Goal: Information Seeking & Learning: Learn about a topic

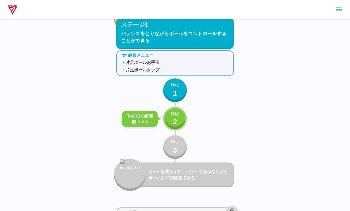
scroll to position [338, 0]
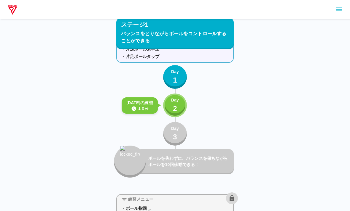
click at [176, 105] on p "2" at bounding box center [175, 108] width 4 height 11
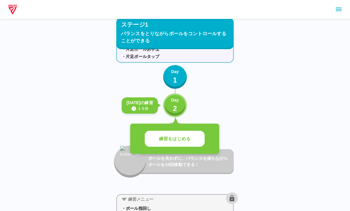
click at [188, 147] on button "練習をはじめる" at bounding box center [175, 139] width 60 height 16
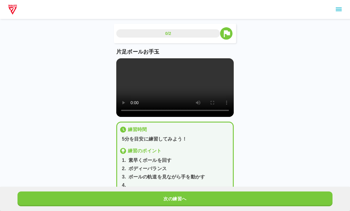
click at [175, 89] on video at bounding box center [174, 87] width 117 height 59
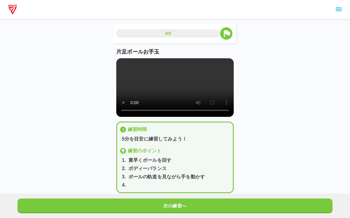
click at [122, 60] on video at bounding box center [174, 87] width 117 height 59
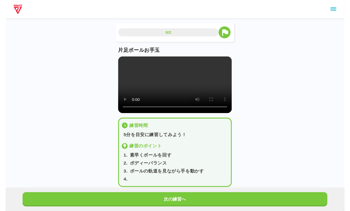
scroll to position [7, 0]
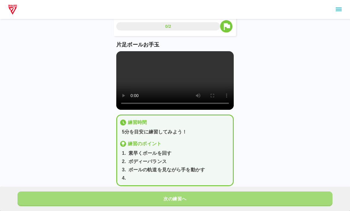
click at [229, 198] on button "次の練習へ" at bounding box center [174, 199] width 315 height 15
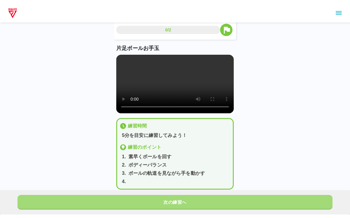
scroll to position [0, 0]
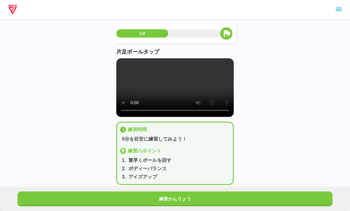
click at [183, 76] on video at bounding box center [174, 87] width 117 height 59
click at [177, 85] on video at bounding box center [174, 87] width 117 height 59
click at [175, 77] on video at bounding box center [174, 87] width 117 height 59
click at [184, 94] on video at bounding box center [174, 87] width 117 height 59
click at [172, 87] on video at bounding box center [174, 87] width 117 height 59
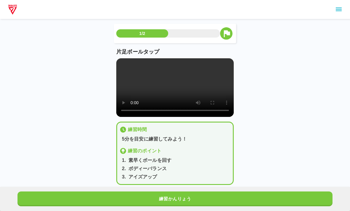
click at [182, 86] on video at bounding box center [174, 87] width 117 height 59
click at [182, 85] on video at bounding box center [174, 87] width 117 height 59
click at [180, 87] on video at bounding box center [174, 87] width 117 height 59
click at [172, 93] on video at bounding box center [174, 87] width 117 height 59
click at [125, 60] on video at bounding box center [174, 87] width 117 height 59
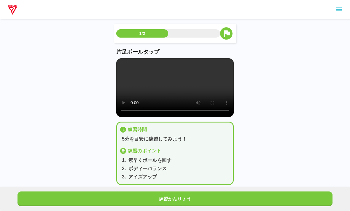
click at [127, 65] on video at bounding box center [174, 87] width 117 height 59
click at [119, 52] on p "片足ボールタップ" at bounding box center [174, 52] width 117 height 8
click at [123, 60] on video at bounding box center [174, 87] width 117 height 59
click at [210, 103] on video at bounding box center [174, 87] width 117 height 59
click at [120, 62] on video at bounding box center [174, 87] width 117 height 59
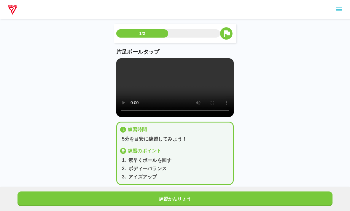
click at [219, 90] on video at bounding box center [174, 87] width 117 height 59
click at [128, 78] on video at bounding box center [174, 87] width 117 height 59
click at [120, 62] on video at bounding box center [174, 87] width 117 height 59
click at [124, 63] on video at bounding box center [174, 87] width 117 height 59
click at [122, 63] on video at bounding box center [174, 87] width 117 height 59
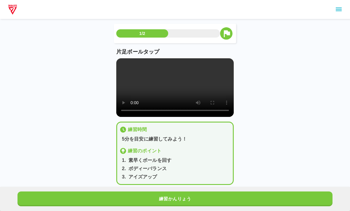
click at [122, 63] on video at bounding box center [174, 87] width 117 height 59
click at [122, 65] on video at bounding box center [174, 87] width 117 height 59
click at [117, 65] on video at bounding box center [174, 87] width 117 height 59
click at [124, 63] on video at bounding box center [174, 87] width 117 height 59
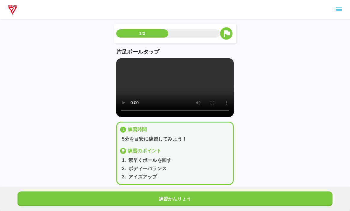
click at [122, 65] on video at bounding box center [174, 87] width 117 height 59
click at [120, 65] on video at bounding box center [174, 87] width 117 height 59
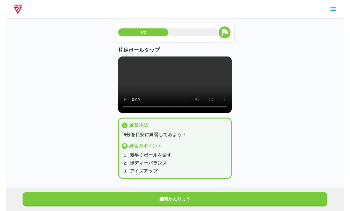
scroll to position [7, 0]
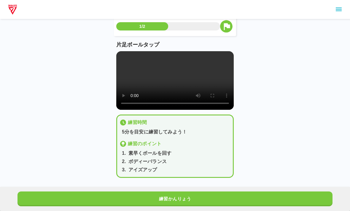
click at [164, 199] on button "練習かんりょう" at bounding box center [174, 199] width 315 height 15
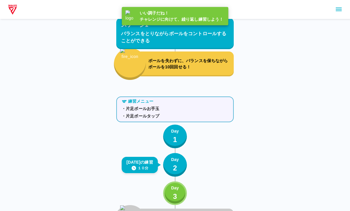
scroll to position [338, 0]
